Goal: Complete application form

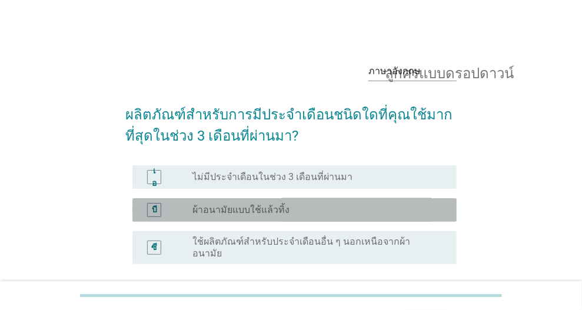
click at [278, 212] on font "ผ้าอนามัยแบบใช้แล้วทิ้ง" at bounding box center [240, 209] width 97 height 11
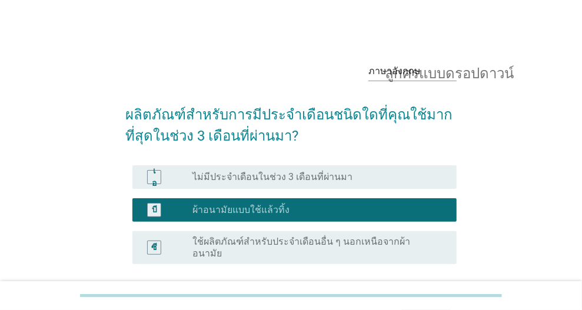
scroll to position [95, 0]
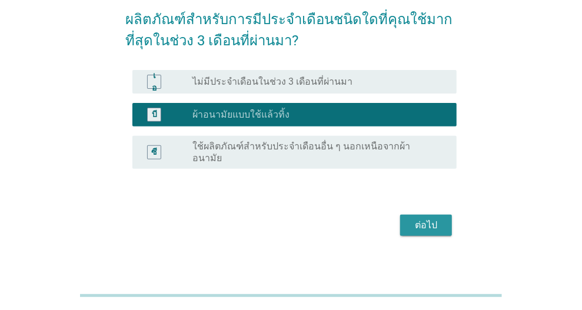
drag, startPoint x: 442, startPoint y: 213, endPoint x: 438, endPoint y: 192, distance: 20.9
click at [442, 218] on div "ต่อไป" at bounding box center [425, 225] width 33 height 14
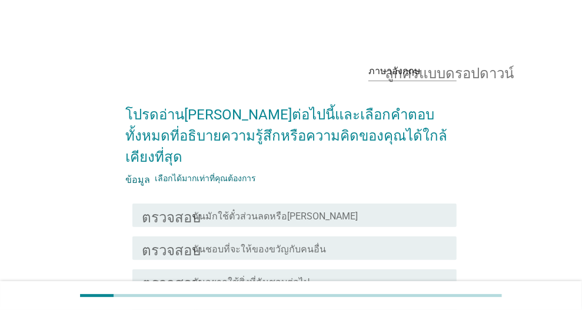
scroll to position [165, 0]
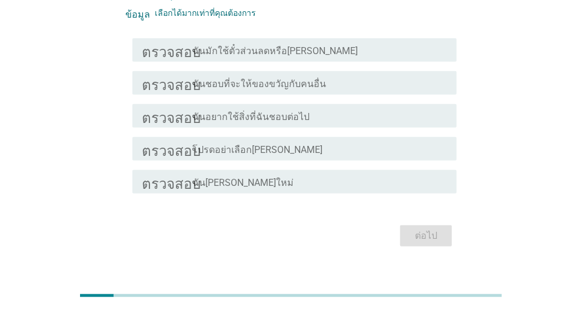
click at [292, 175] on div "โครงร่างกล่องกาเครื่องหมายว่าง ฉัน[PERSON_NAME]ใหม่" at bounding box center [319, 182] width 255 height 14
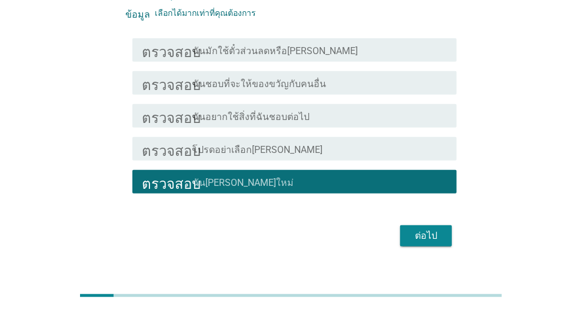
click at [422, 230] on font "ต่อไป" at bounding box center [426, 235] width 22 height 11
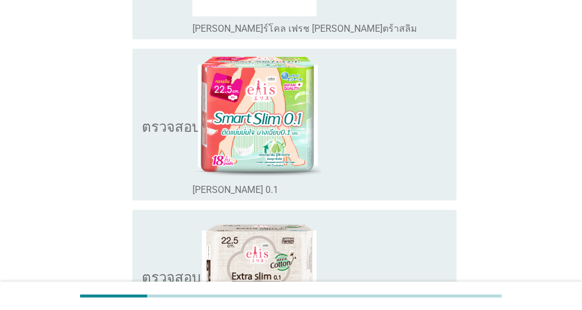
scroll to position [353, 0]
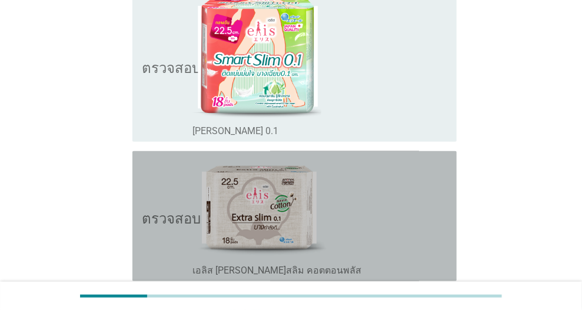
click at [178, 220] on font "ตรวจสอบ" at bounding box center [171, 216] width 59 height 14
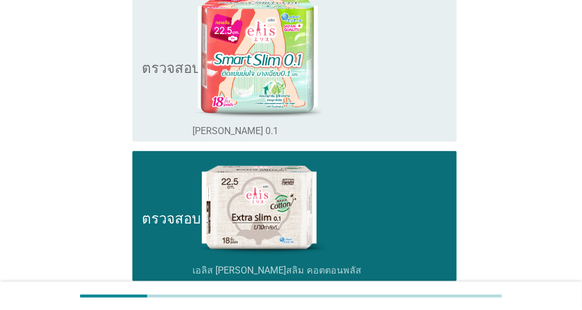
scroll to position [529, 0]
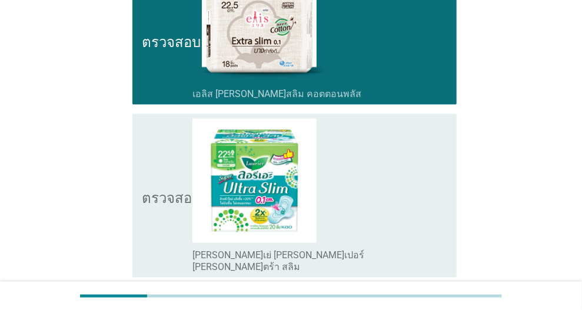
click at [149, 191] on font "ตรวจสอบ" at bounding box center [171, 196] width 59 height 14
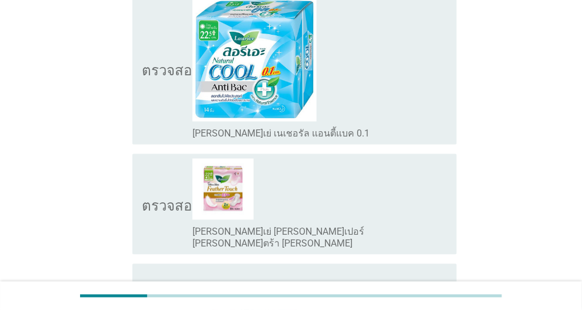
scroll to position [1000, 0]
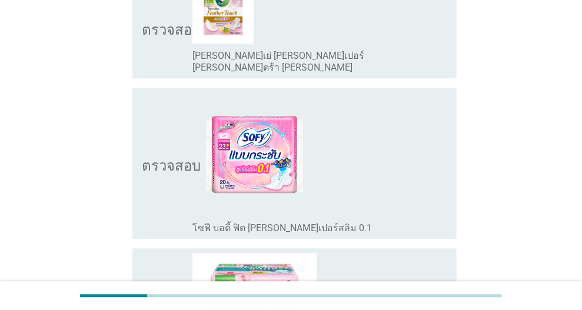
click at [173, 162] on icon "ตรวจสอบ" at bounding box center [171, 163] width 59 height 142
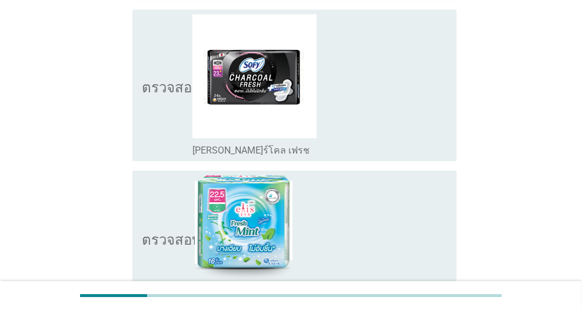
scroll to position [1539, 0]
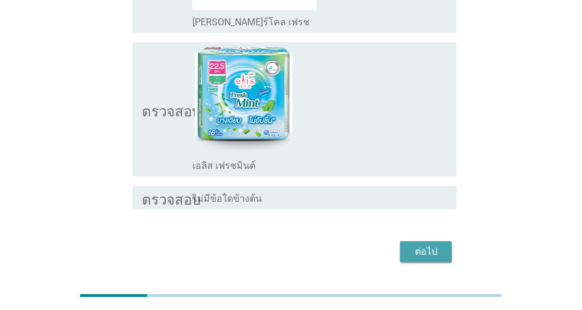
click at [445, 241] on button "ต่อไป" at bounding box center [426, 251] width 52 height 21
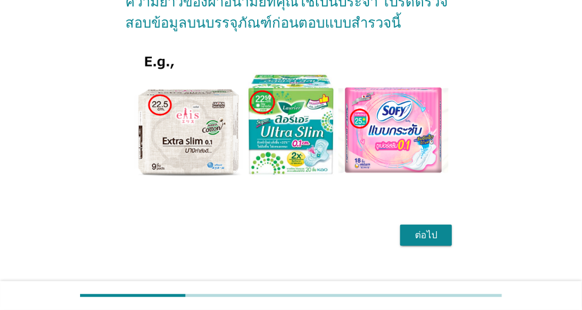
scroll to position [196, 0]
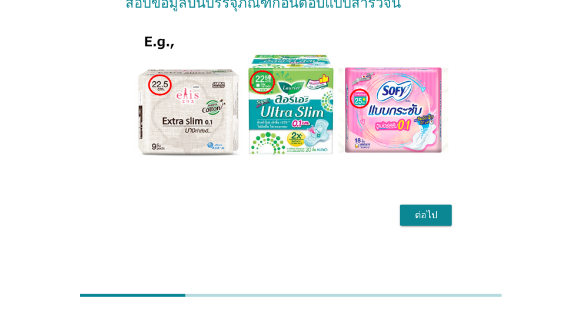
click at [438, 216] on div "ต่อไป" at bounding box center [425, 215] width 33 height 14
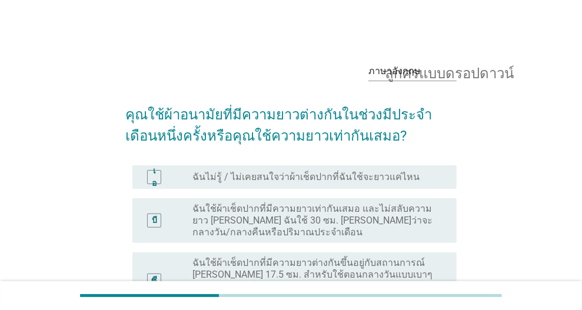
scroll to position [59, 0]
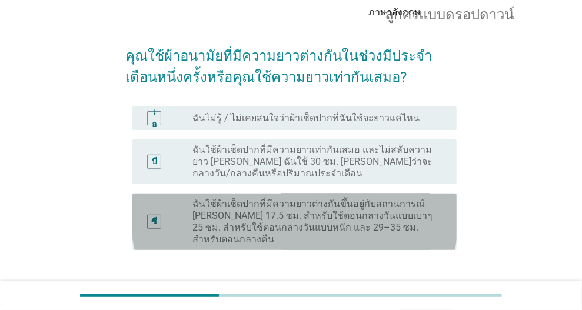
click at [315, 216] on font "ฉันใช้ผ้าเช็ดปากที่มีความยาวต่างกันขึ้นอยู่กับสถานการณ์ [PERSON_NAME] 17.5 ซม. …" at bounding box center [312, 221] width 240 height 46
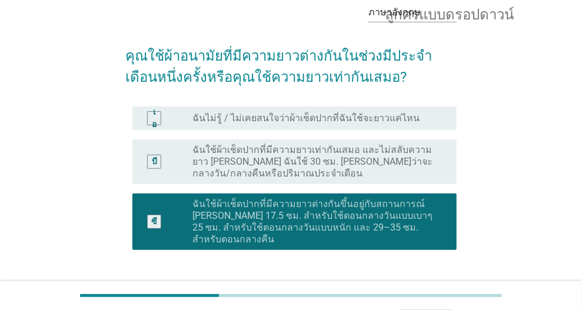
scroll to position [118, 0]
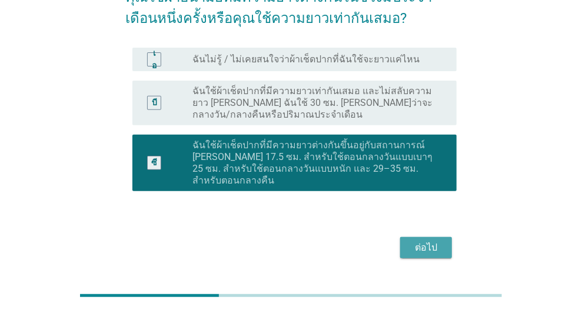
click at [426, 242] on font "ต่อไป" at bounding box center [426, 247] width 22 height 11
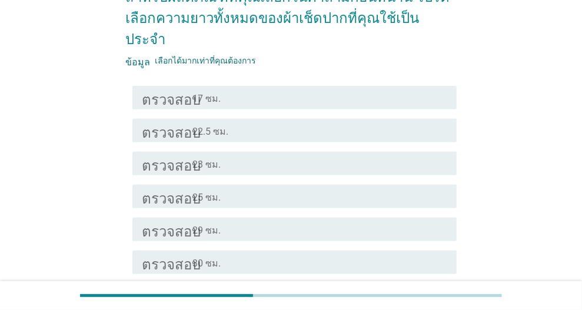
click at [252, 189] on div "โครงร่างกล่องกาเครื่องหมายว่าง 25 ซม." at bounding box center [319, 196] width 255 height 14
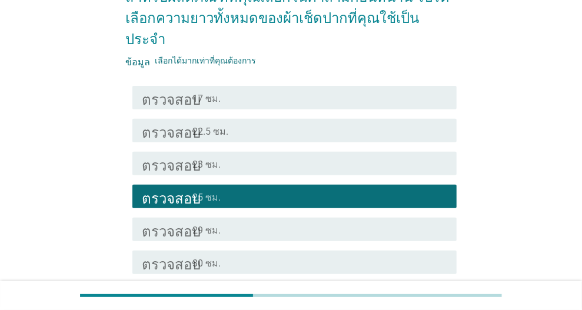
scroll to position [176, 0]
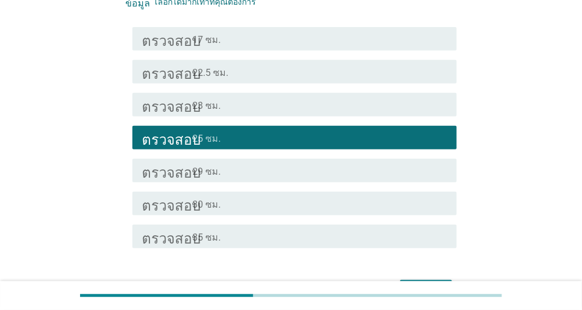
click at [331, 163] on div "โครงร่างกล่องกาเครื่องหมายว่าง 29 ซม." at bounding box center [319, 170] width 255 height 14
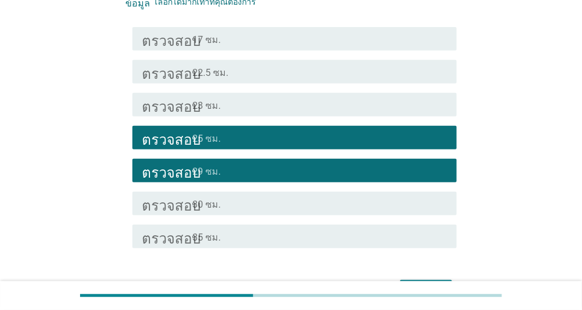
click at [349, 196] on div "โครงร่างกล่องกาเครื่องหมายว่าง 30 ซม." at bounding box center [319, 203] width 255 height 14
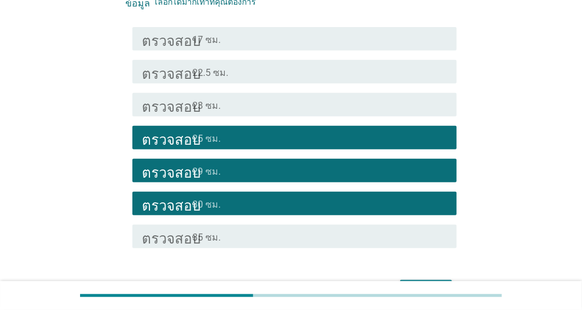
click at [438, 283] on div "ต่อไป" at bounding box center [425, 290] width 33 height 14
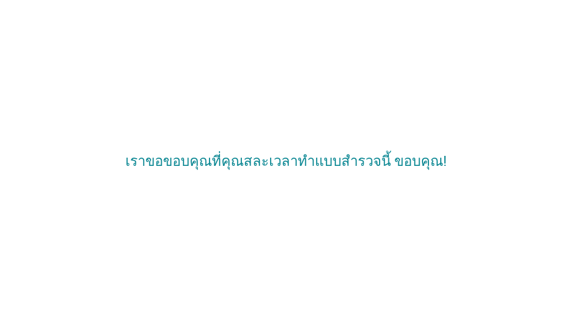
scroll to position [0, 0]
